Goal: Task Accomplishment & Management: Use online tool/utility

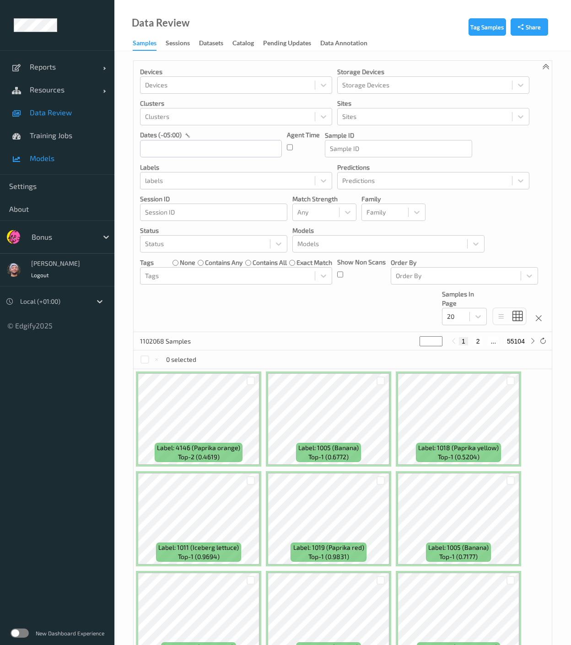
click at [50, 149] on link "Models" at bounding box center [57, 158] width 114 height 23
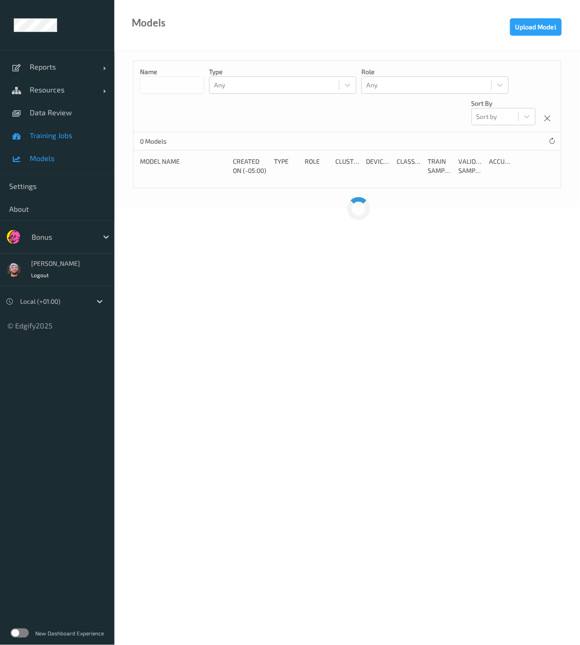
click at [50, 136] on span "Training Jobs" at bounding box center [67, 135] width 75 height 9
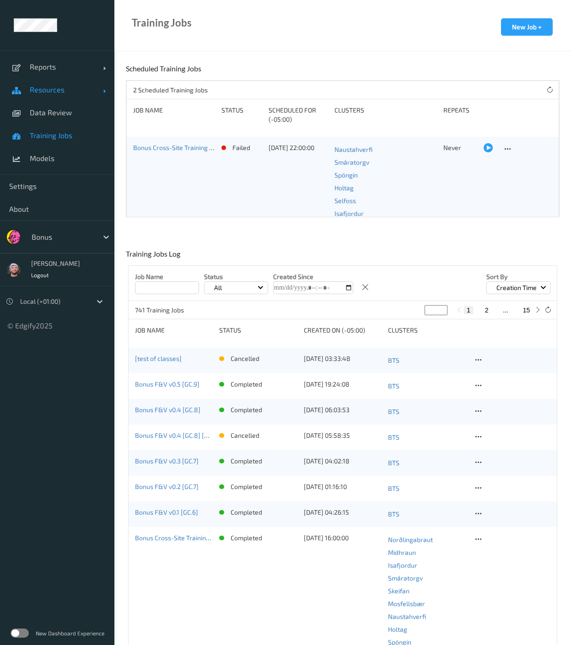
click at [53, 86] on span "Resources" at bounding box center [66, 89] width 73 height 9
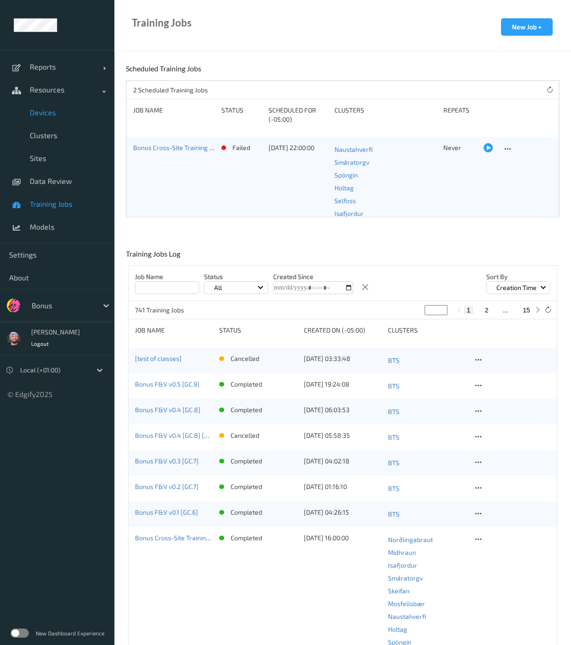
click at [54, 110] on span "Devices" at bounding box center [67, 112] width 75 height 9
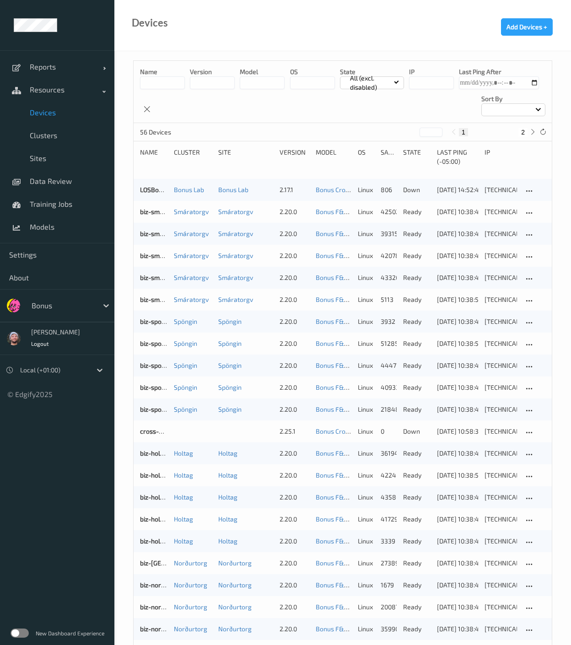
click at [150, 86] on input at bounding box center [162, 82] width 45 height 13
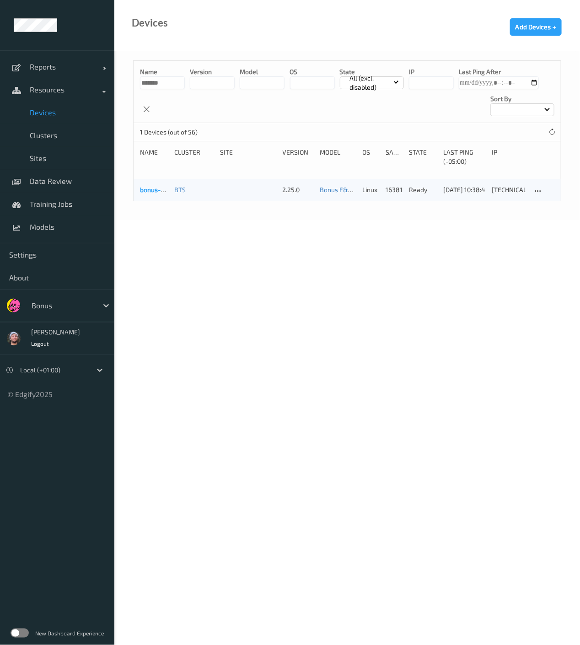
type input "*******"
click at [151, 190] on link "bonus-edgibox3" at bounding box center [163, 190] width 47 height 8
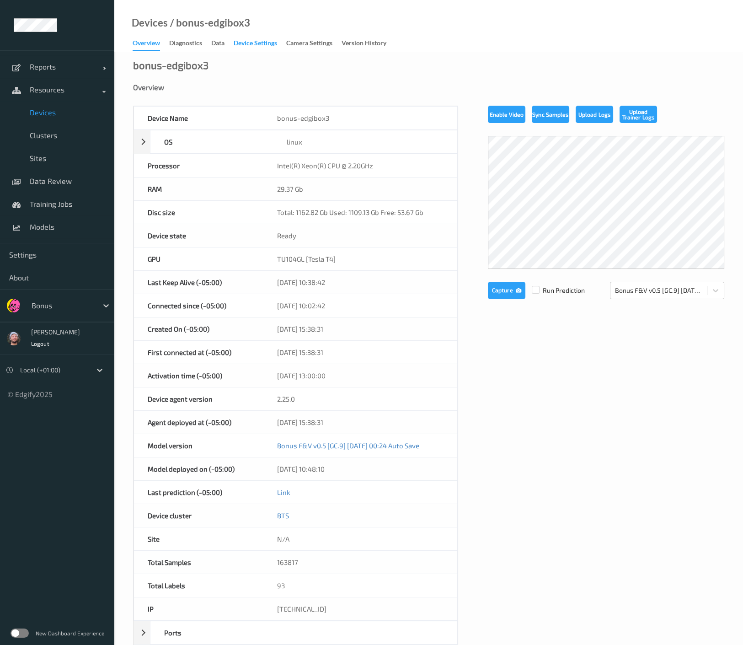
click at [238, 46] on div "Device Settings" at bounding box center [255, 43] width 43 height 11
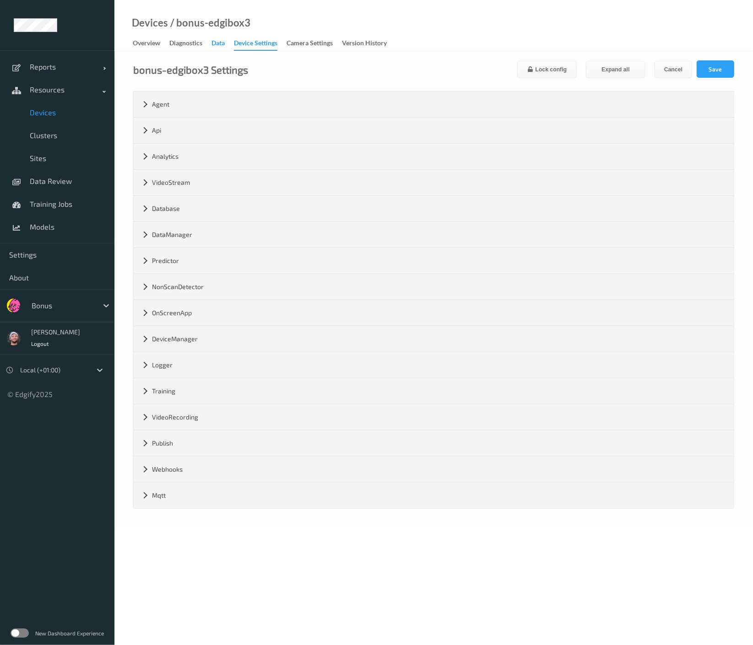
click at [222, 43] on div "Data" at bounding box center [217, 43] width 13 height 11
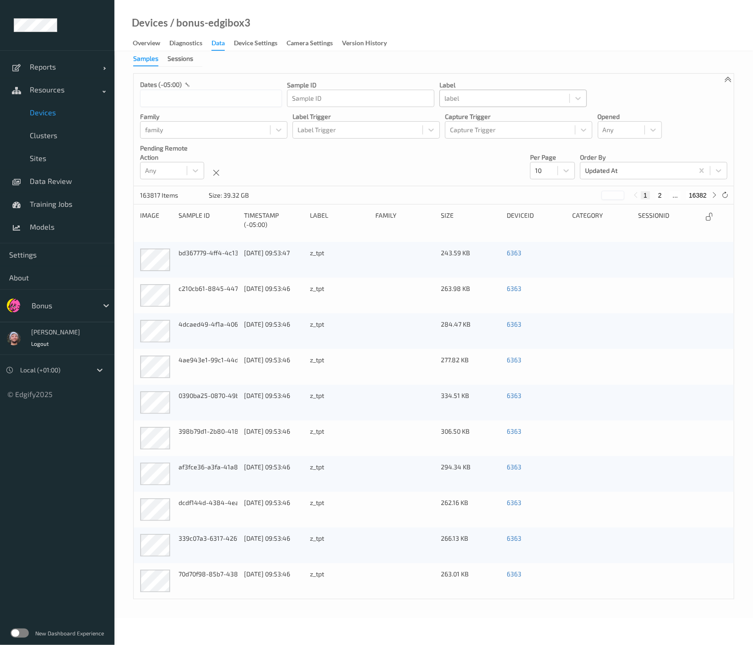
click at [462, 100] on div at bounding box center [504, 98] width 120 height 11
type input "other"
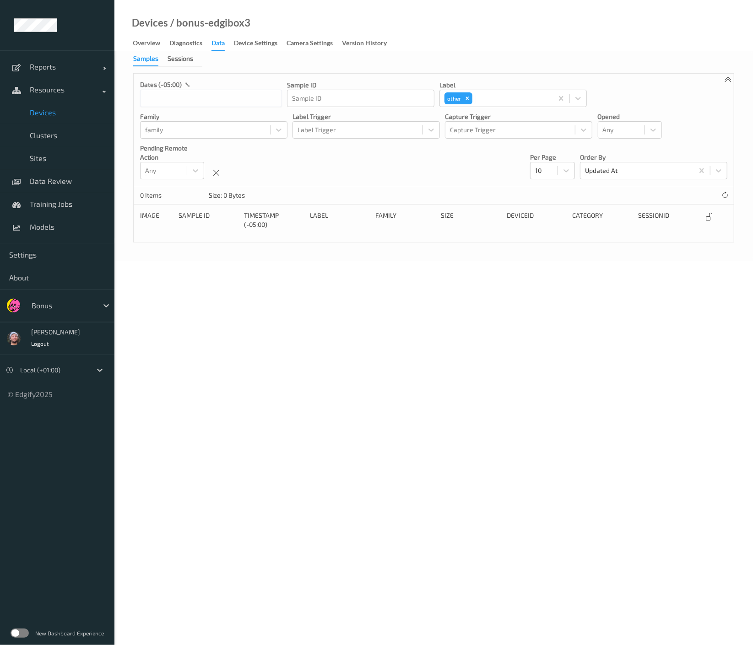
click at [570, 375] on body "Reports Default Report Customized Report Resources Devices Clusters Sites Data …" at bounding box center [376, 322] width 753 height 645
click at [60, 176] on link "Data Review" at bounding box center [57, 181] width 114 height 23
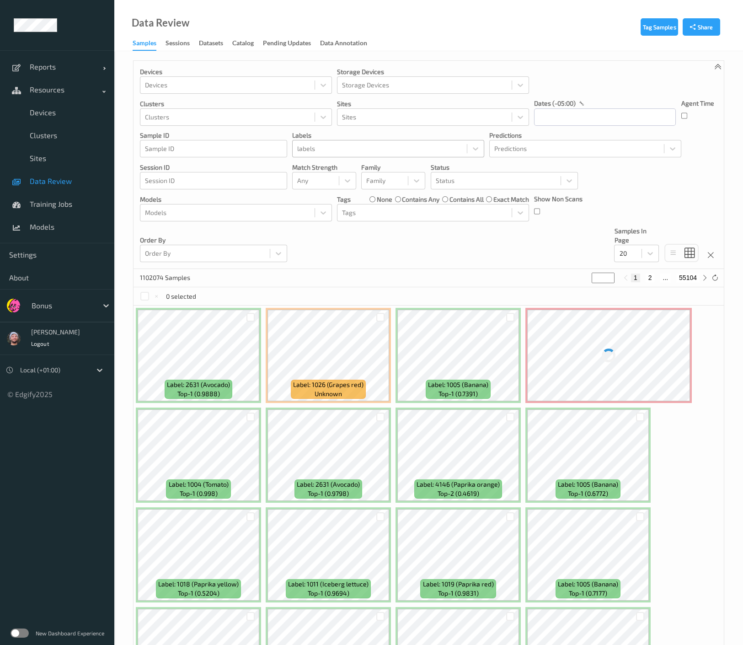
click at [344, 151] on div at bounding box center [379, 148] width 165 height 11
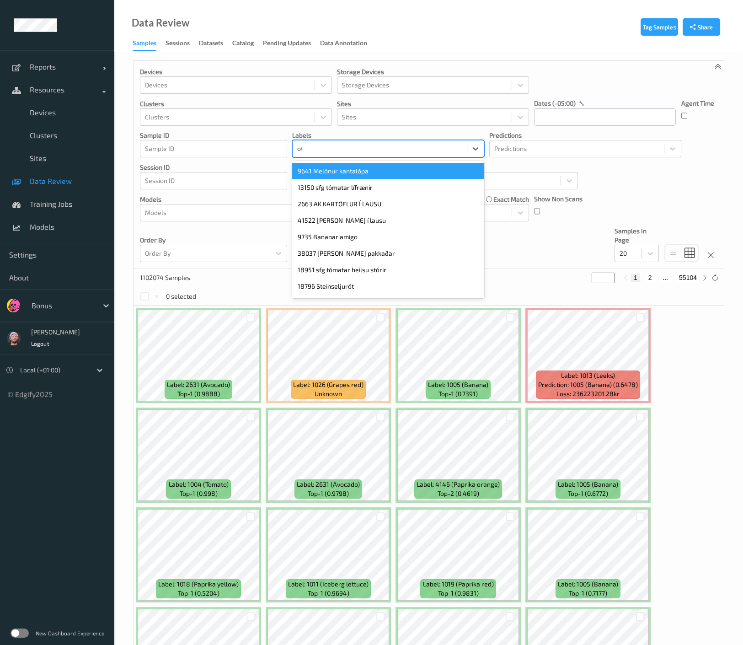
type input "other"
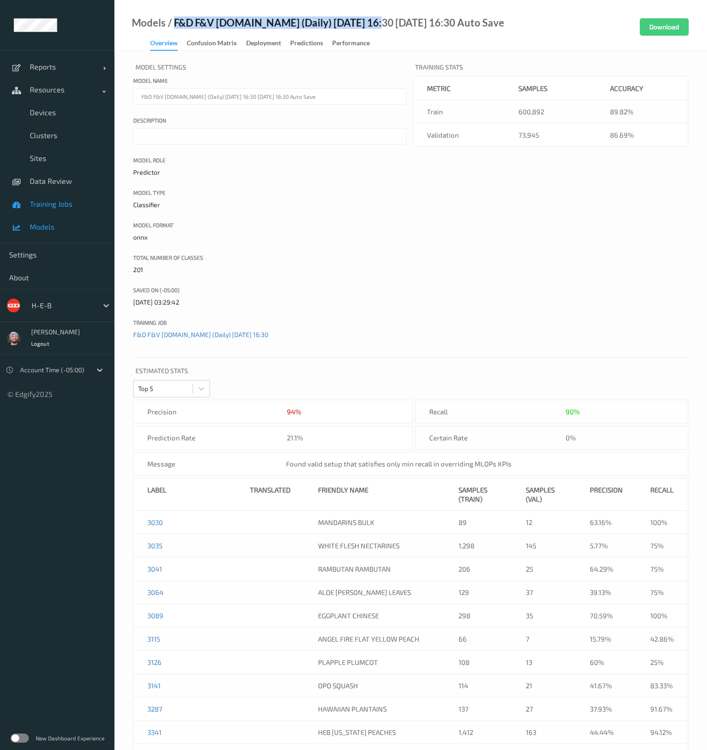
click at [65, 204] on span "Training Jobs" at bounding box center [67, 203] width 75 height 9
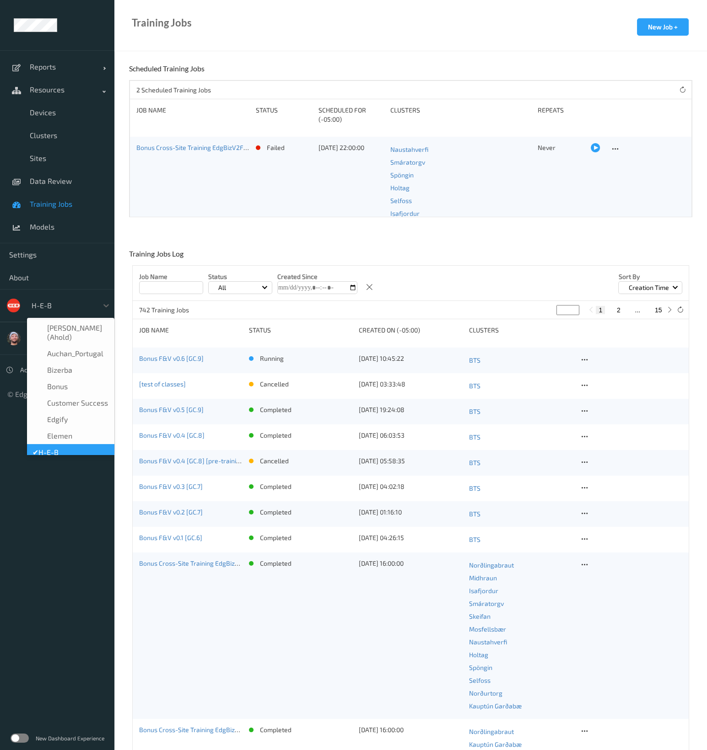
click at [64, 310] on div at bounding box center [63, 305] width 62 height 11
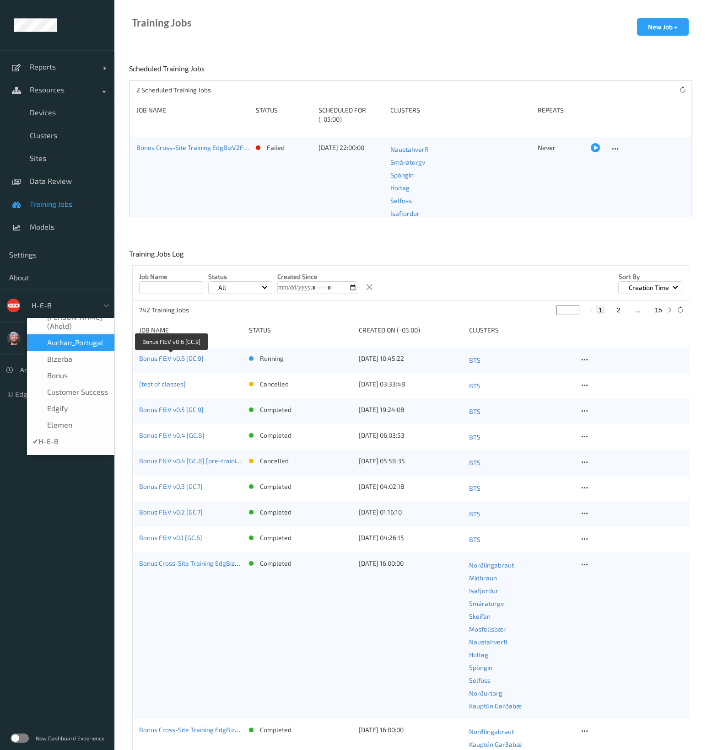
click at [172, 362] on div "Bonus F&V v0.6 [GC.9]" at bounding box center [190, 360] width 103 height 13
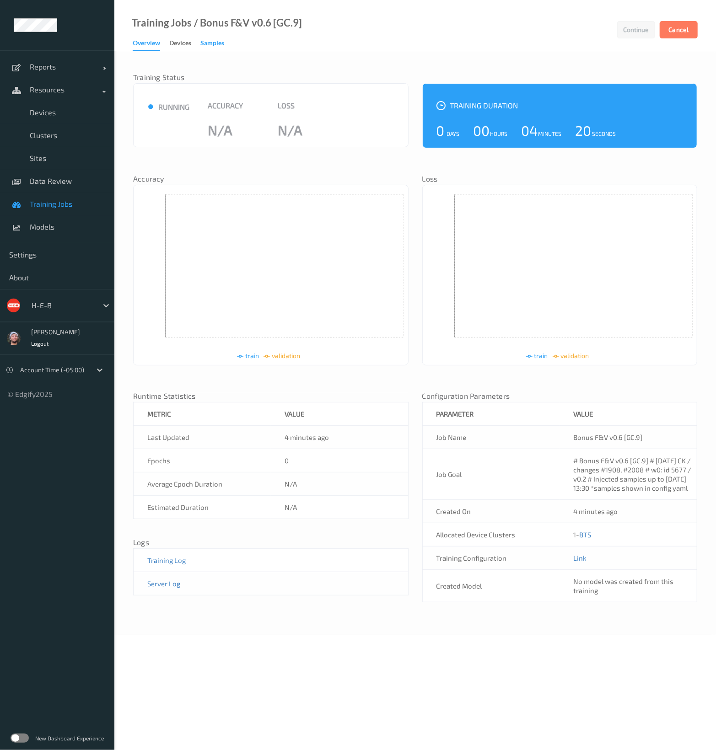
click at [209, 44] on div "Samples" at bounding box center [212, 43] width 24 height 11
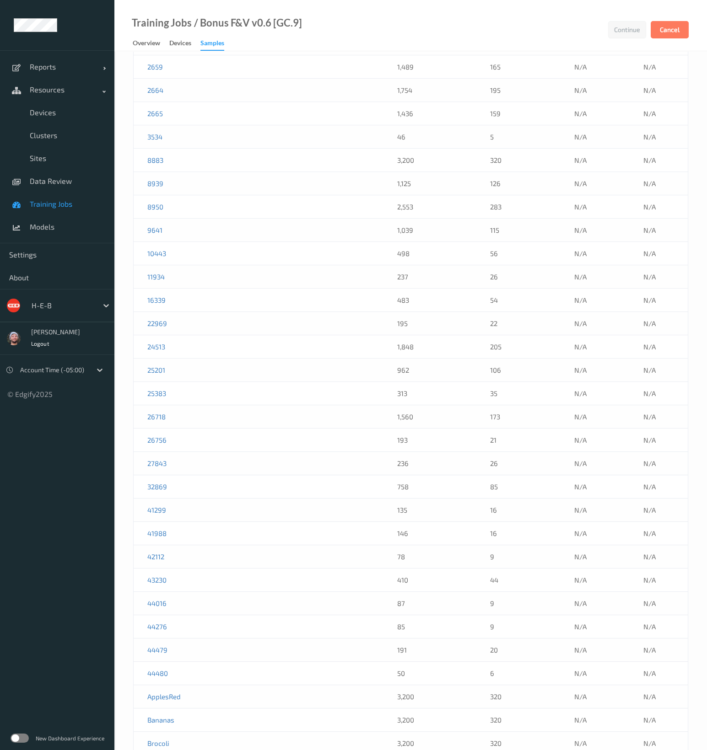
scroll to position [662, 0]
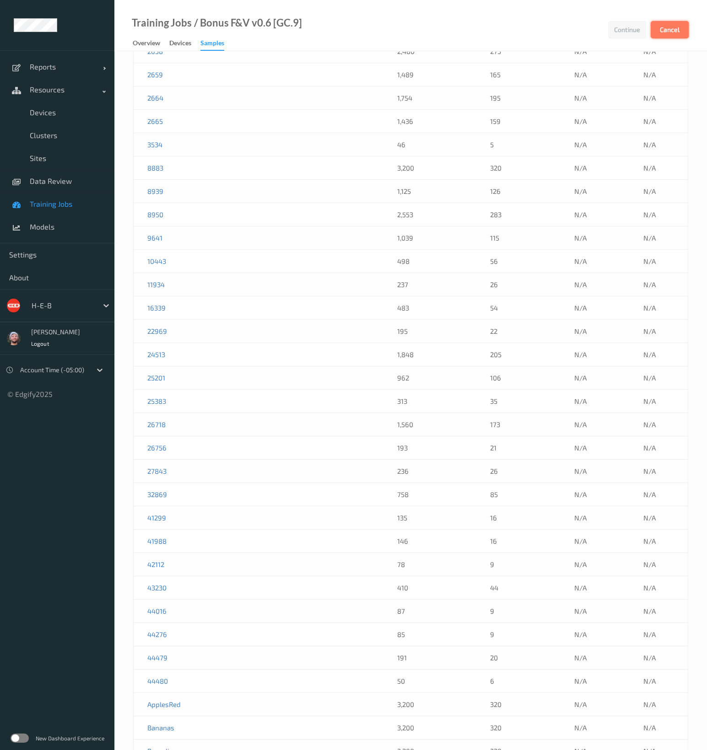
click at [668, 32] on button "Cancel" at bounding box center [670, 29] width 38 height 17
click at [62, 200] on span "Training Jobs" at bounding box center [67, 203] width 75 height 9
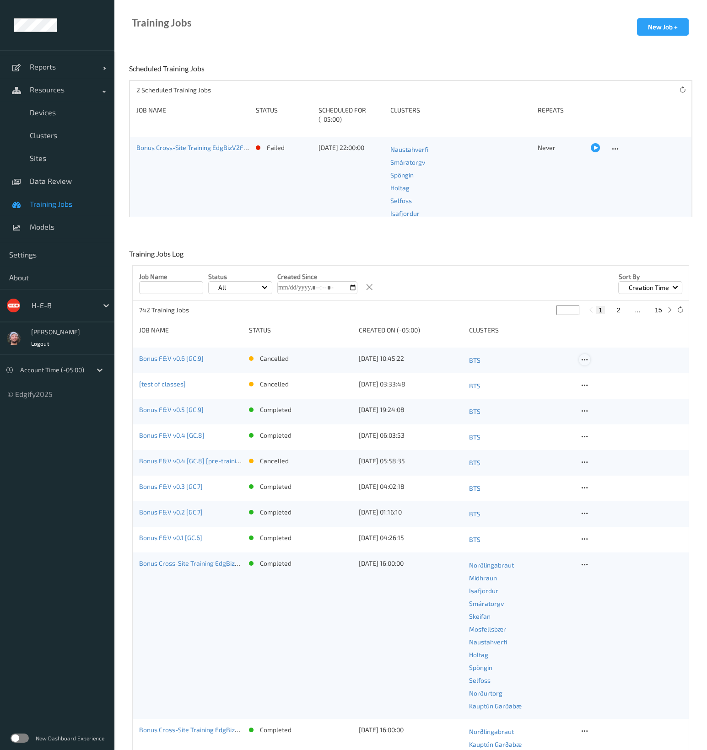
click at [586, 360] on icon at bounding box center [585, 360] width 8 height 8
click at [601, 391] on div "Copy Job" at bounding box center [606, 391] width 22 height 9
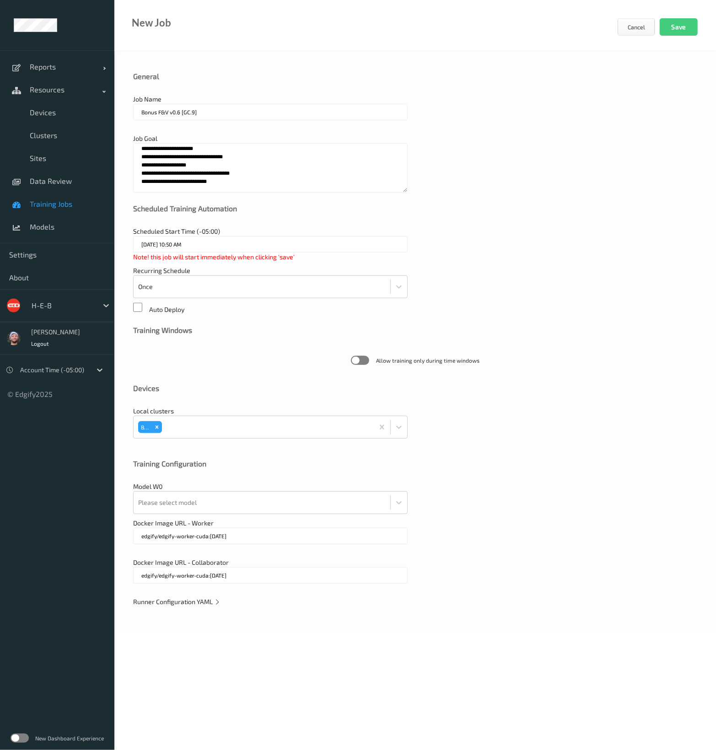
click at [195, 597] on div "Runner Configuration YAML" at bounding box center [415, 601] width 564 height 9
click at [195, 599] on span "Runner Configuration YAML" at bounding box center [176, 602] width 87 height 8
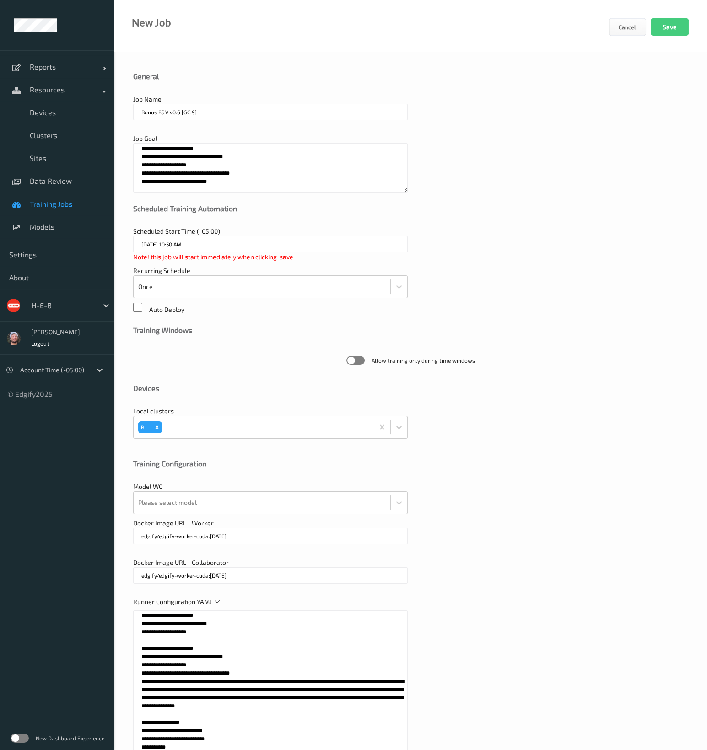
click at [201, 642] on textarea at bounding box center [270, 724] width 274 height 229
paste textarea "**********"
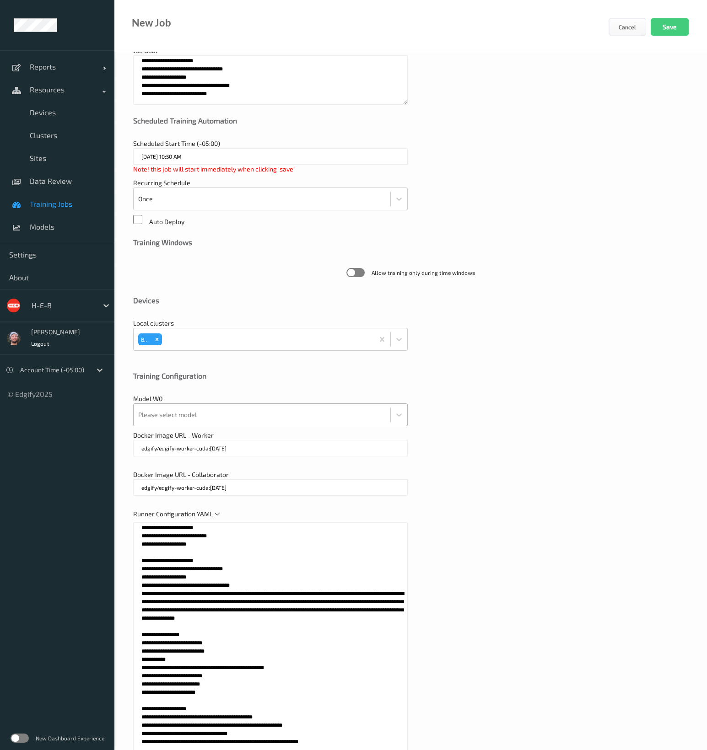
type textarea "**********"
click at [204, 415] on div at bounding box center [261, 415] width 247 height 18
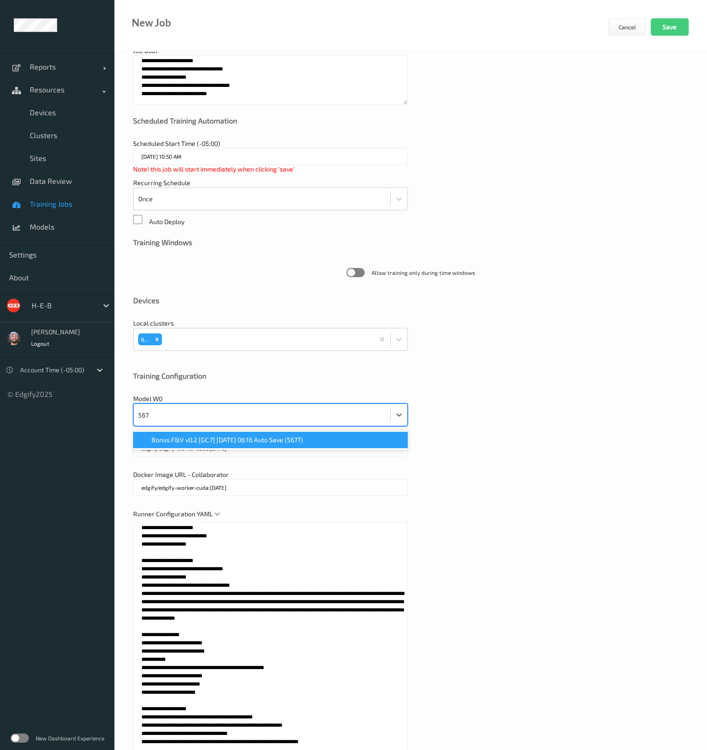
type input "5677"
click at [202, 433] on div "Bonus F&V v0.2 [GC.7] 2025-06-25 06:16 Auto Save (5677)" at bounding box center [270, 440] width 274 height 16
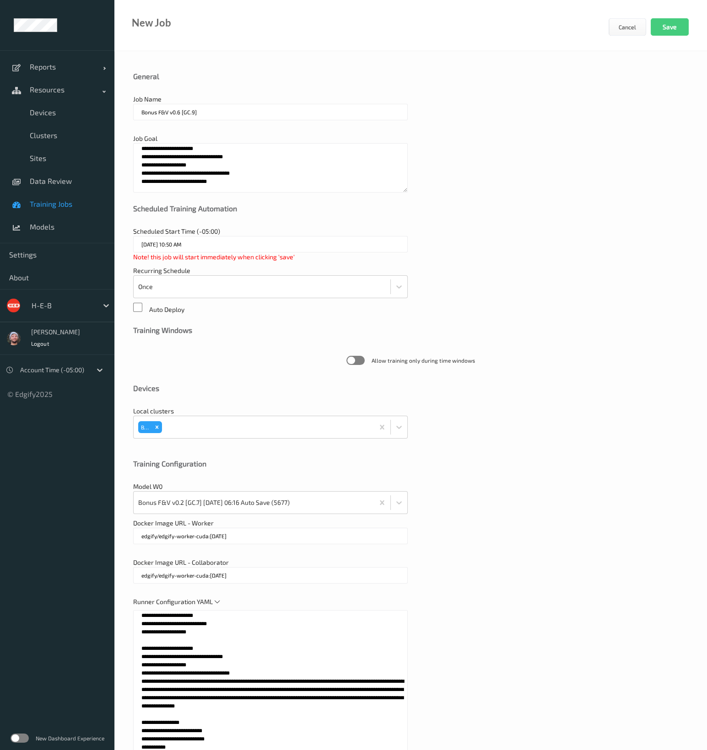
click at [269, 171] on textarea "**********" at bounding box center [270, 167] width 274 height 49
type textarea "**********"
click at [670, 26] on button "Save" at bounding box center [670, 26] width 38 height 17
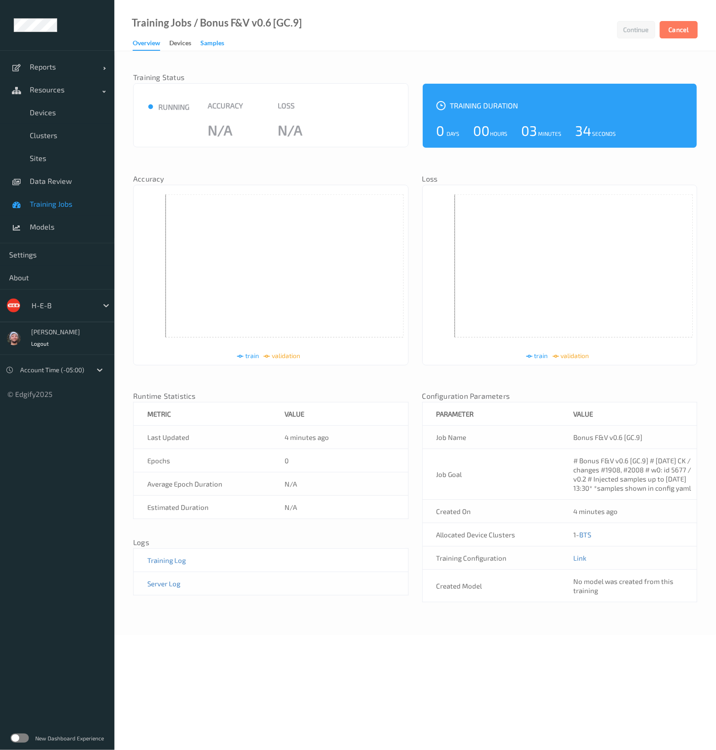
click at [222, 47] on div "Samples" at bounding box center [212, 43] width 24 height 11
